Goal: Obtain resource: Obtain resource

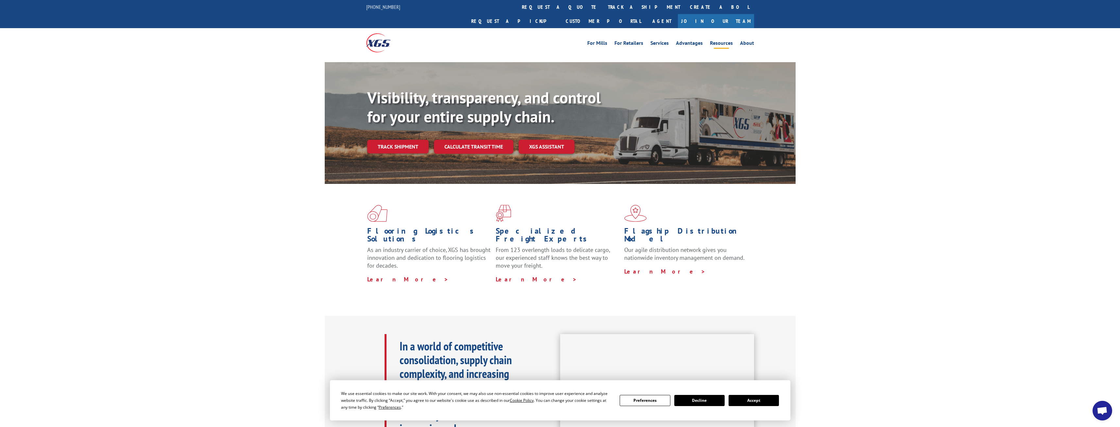
click at [726, 41] on link "Resources" at bounding box center [721, 44] width 23 height 7
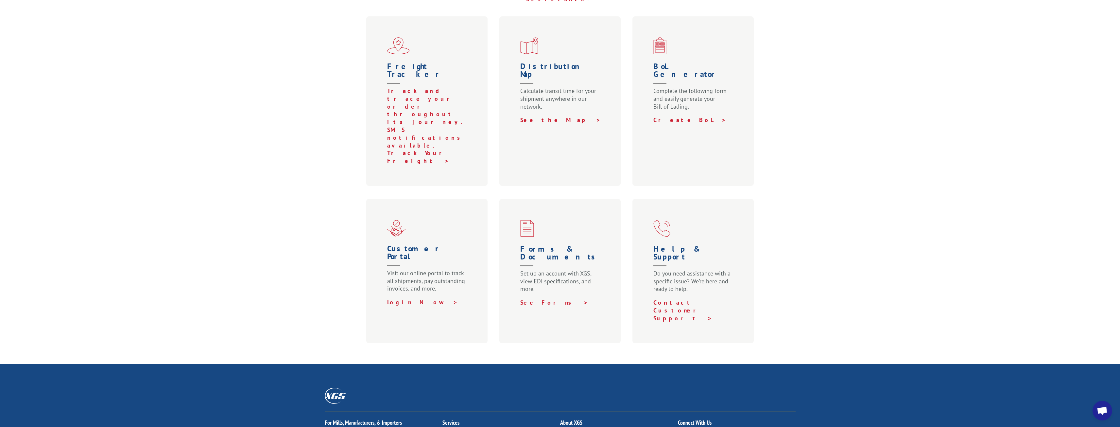
scroll to position [229, 0]
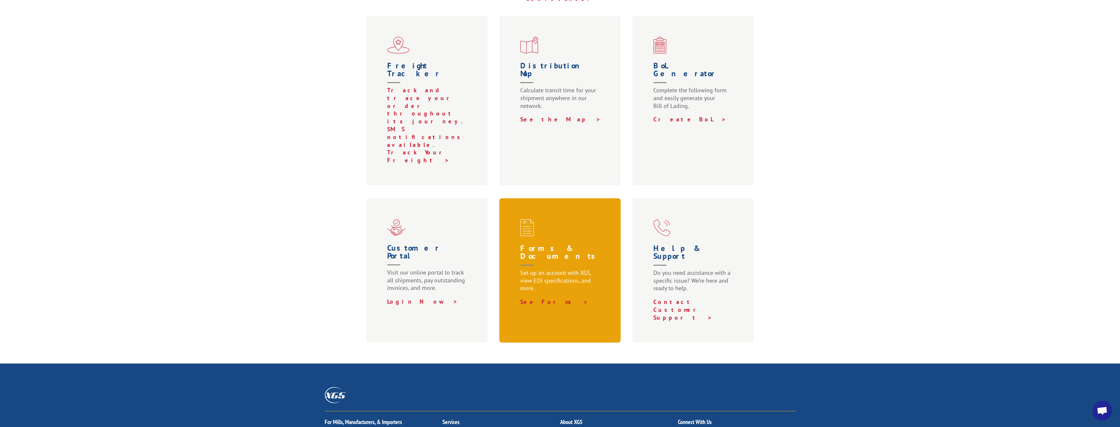
click at [550, 244] on h1 "Forms & Documents" at bounding box center [561, 256] width 82 height 25
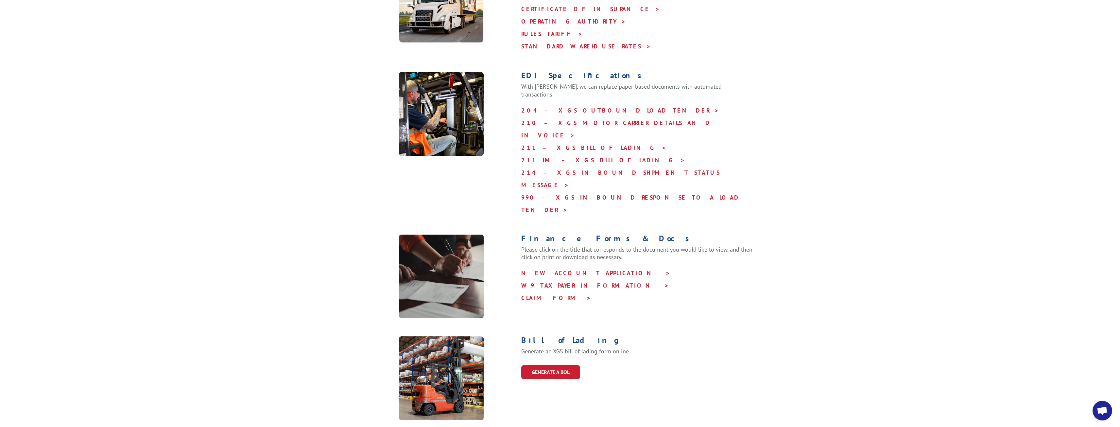
scroll to position [262, 0]
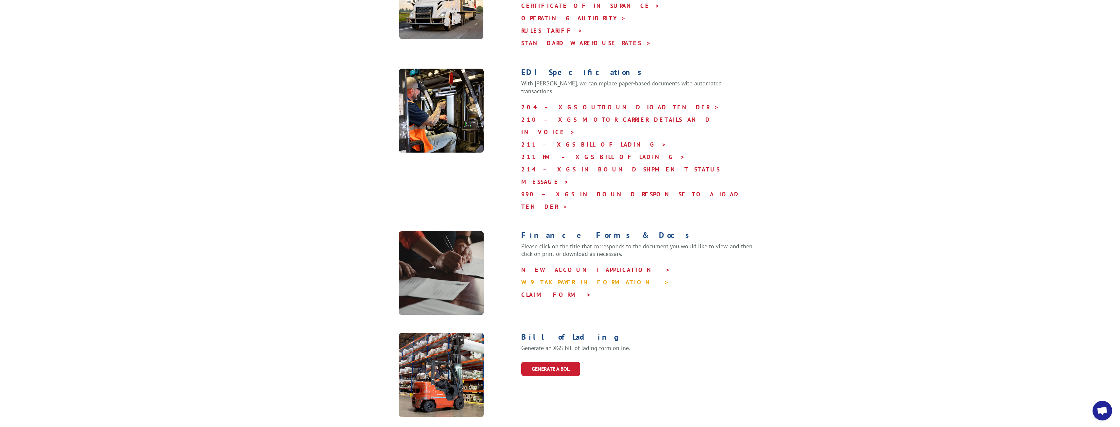
click at [564, 278] on link "W9 TAXPAYER INFORMATION >" at bounding box center [595, 282] width 148 height 8
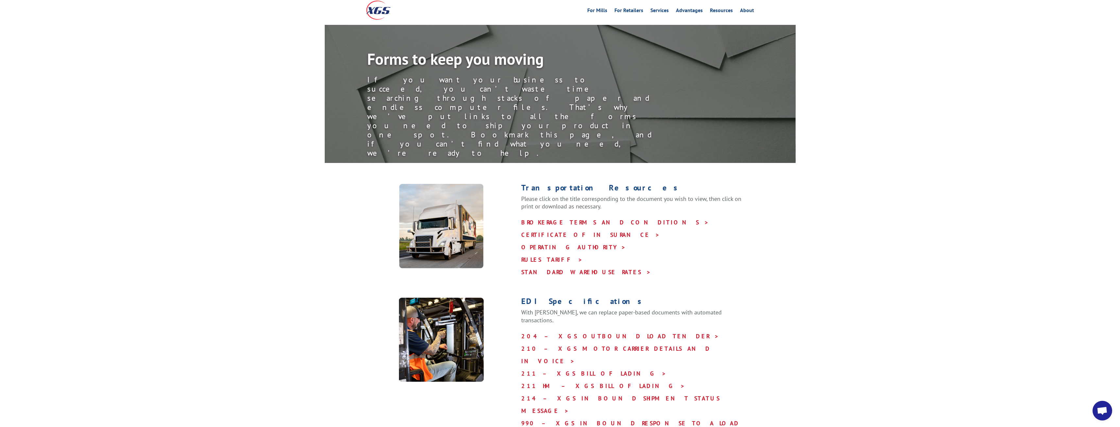
scroll to position [0, 0]
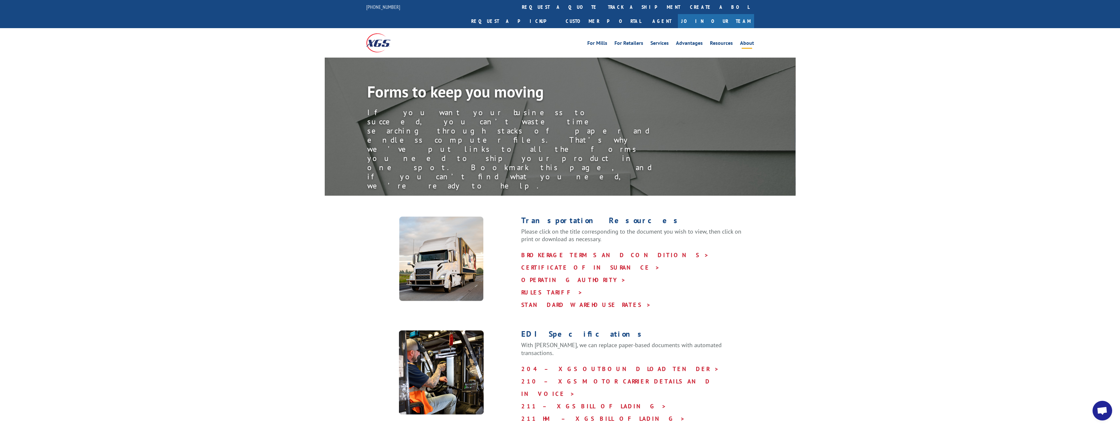
click at [742, 41] on link "About" at bounding box center [747, 44] width 14 height 7
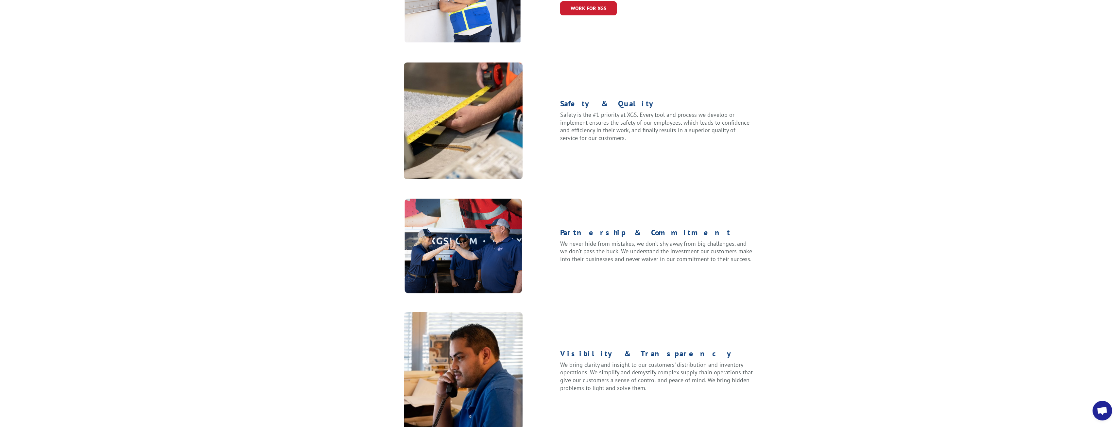
scroll to position [713, 0]
